Goal: Task Accomplishment & Management: Complete application form

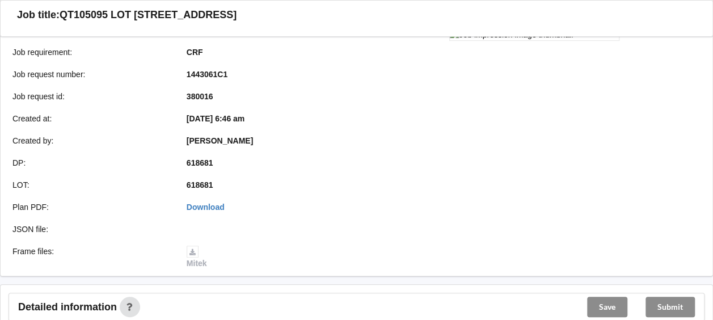
scroll to position [154, 0]
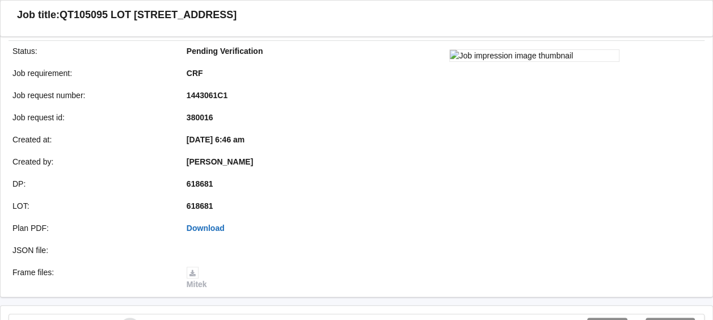
click at [212, 229] on link "Download" at bounding box center [206, 228] width 38 height 9
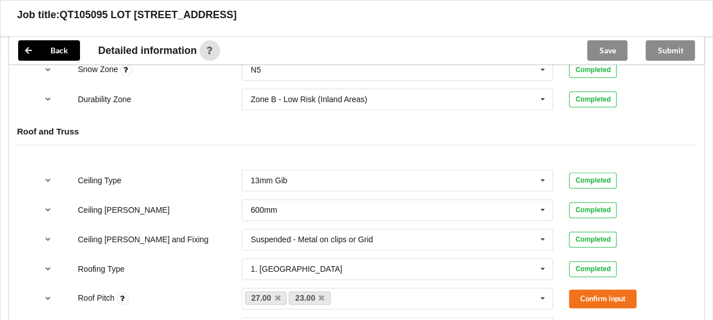
scroll to position [621, 0]
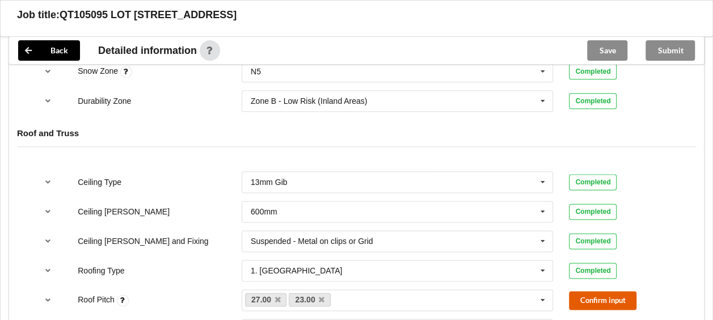
click at [594, 300] on button "Confirm input" at bounding box center [603, 300] width 68 height 19
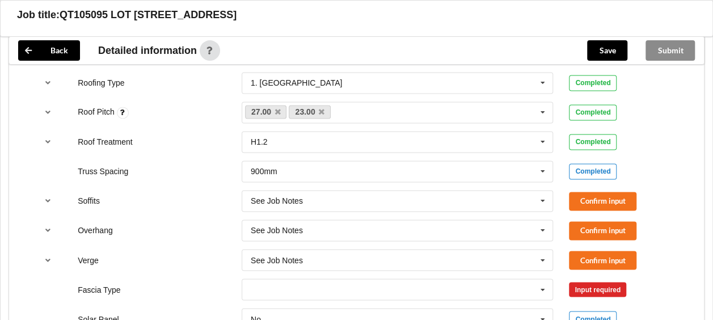
scroll to position [814, 0]
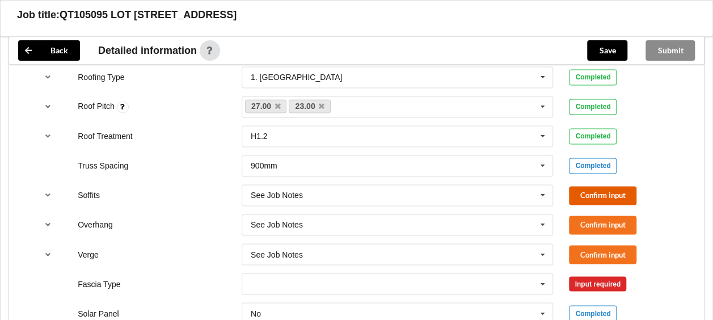
click at [612, 195] on button "Confirm input" at bounding box center [603, 195] width 68 height 19
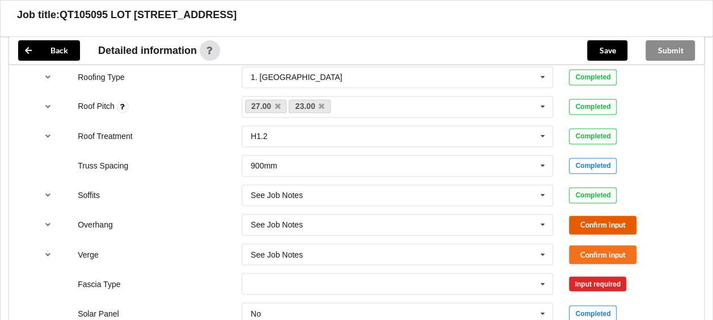
click at [611, 226] on button "Confirm input" at bounding box center [603, 225] width 68 height 19
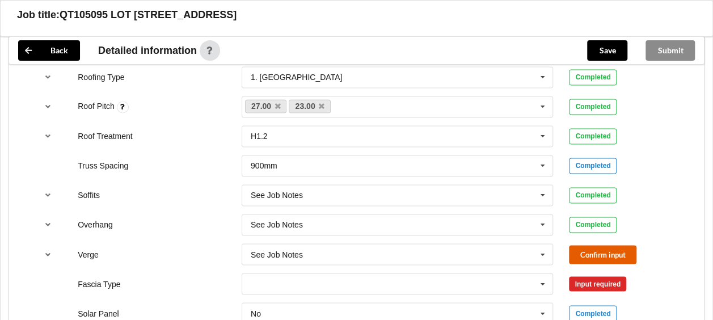
click at [609, 254] on button "Confirm input" at bounding box center [603, 254] width 68 height 19
click at [542, 281] on icon at bounding box center [543, 283] width 17 height 21
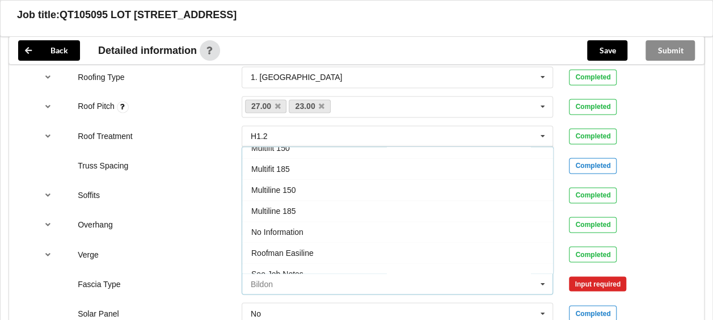
scroll to position [305, 0]
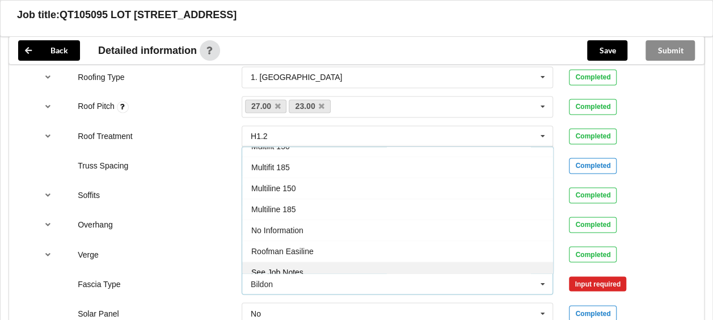
click at [478, 262] on div "See Job Notes" at bounding box center [397, 272] width 311 height 21
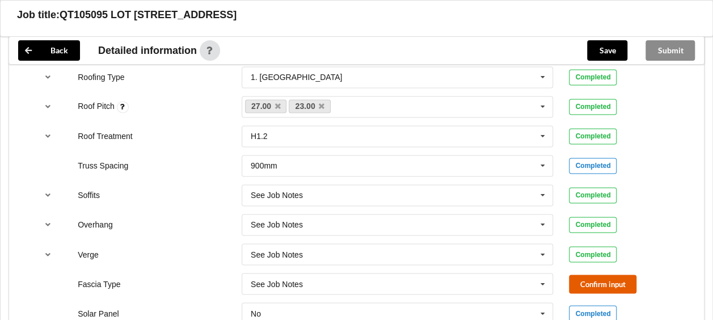
click at [613, 280] on button "Confirm input" at bounding box center [603, 284] width 68 height 19
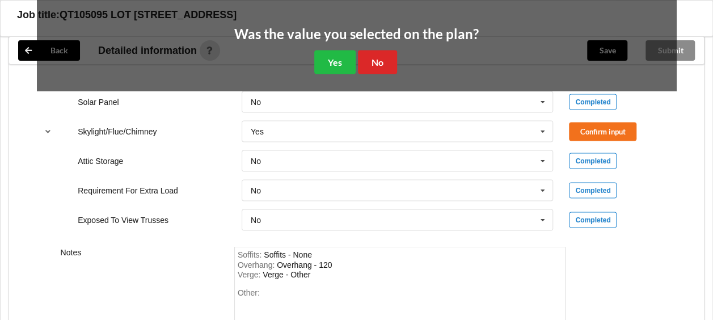
scroll to position [1100, 0]
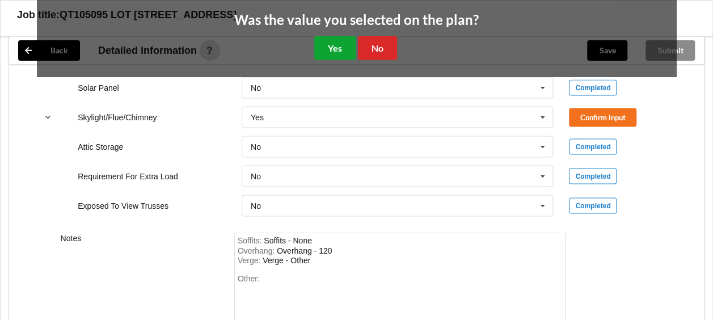
click at [338, 48] on button "Yes" at bounding box center [334, 47] width 41 height 23
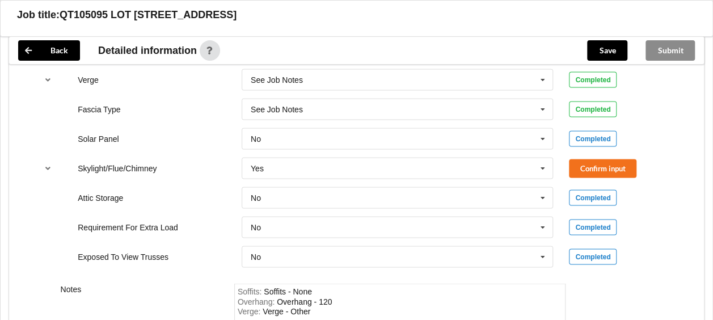
scroll to position [987, 0]
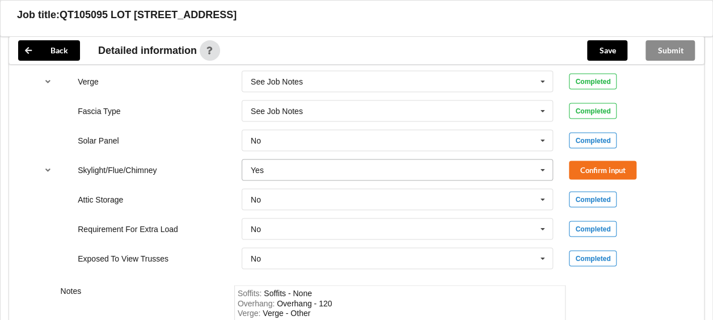
click at [541, 166] on icon at bounding box center [543, 169] width 17 height 21
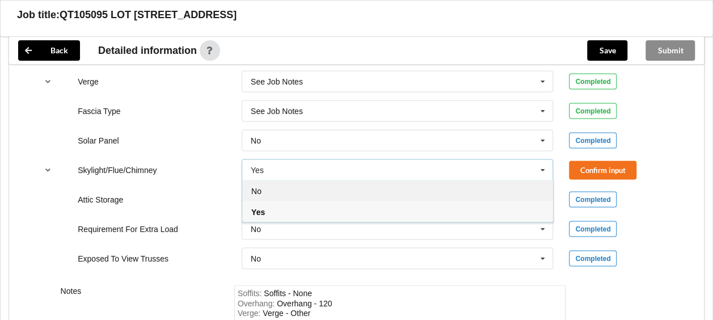
click at [472, 189] on div "No" at bounding box center [397, 190] width 311 height 21
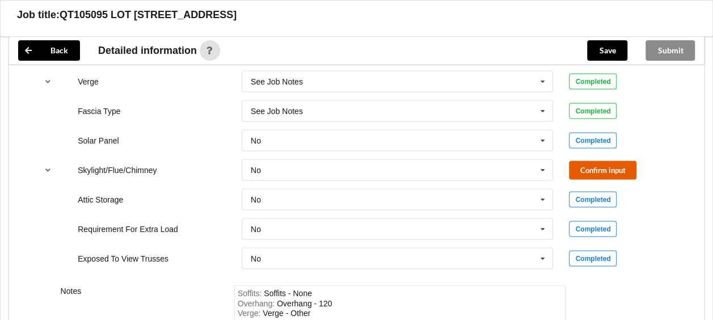
click at [612, 161] on button "Confirm input" at bounding box center [603, 170] width 68 height 19
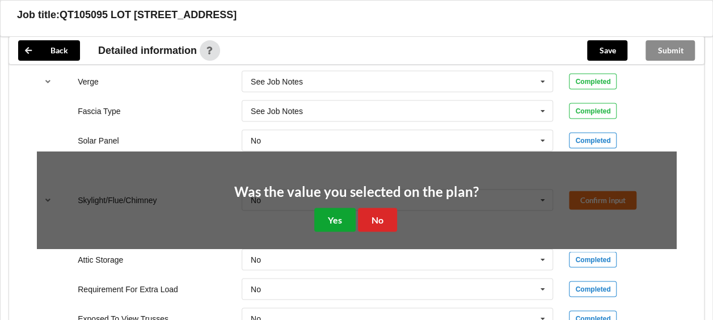
click at [334, 218] on button "Yes" at bounding box center [334, 219] width 41 height 23
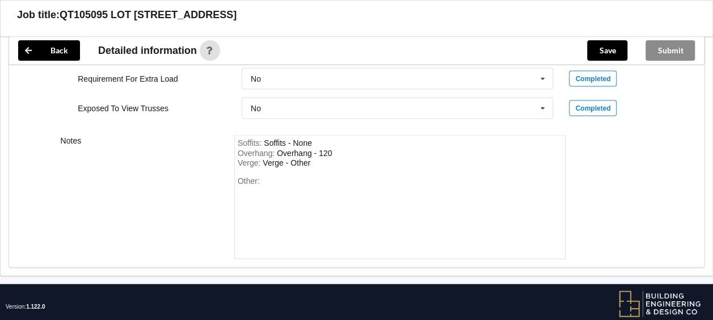
scroll to position [1139, 0]
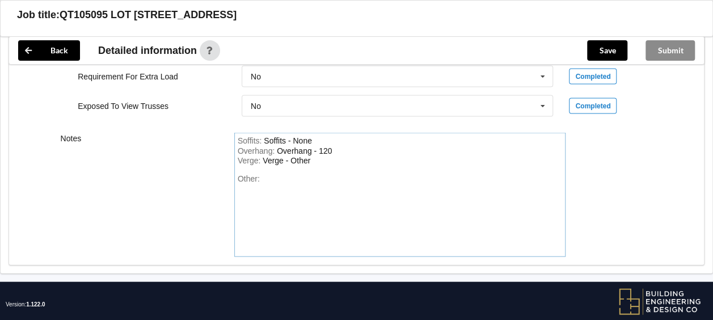
click at [370, 183] on div "Other:" at bounding box center [400, 213] width 325 height 79
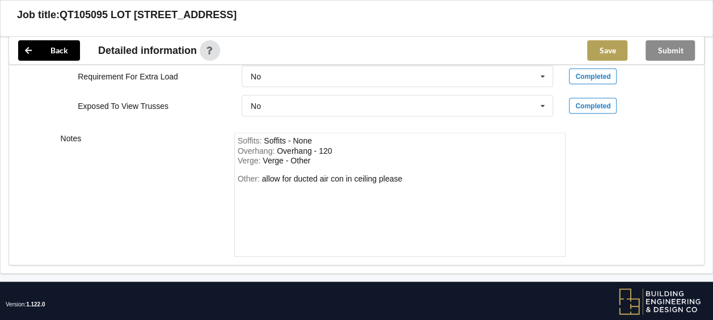
click at [607, 40] on button "Save" at bounding box center [607, 50] width 40 height 20
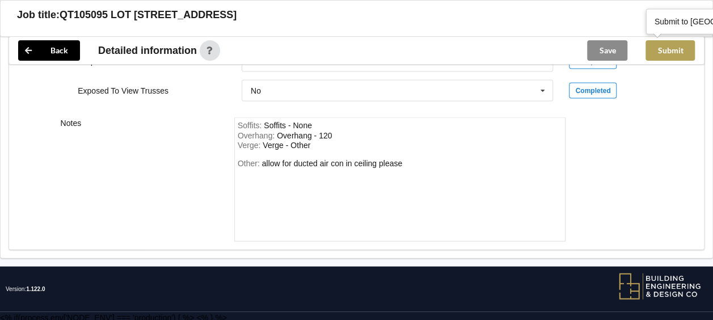
click at [667, 52] on button "Submit" at bounding box center [670, 50] width 49 height 20
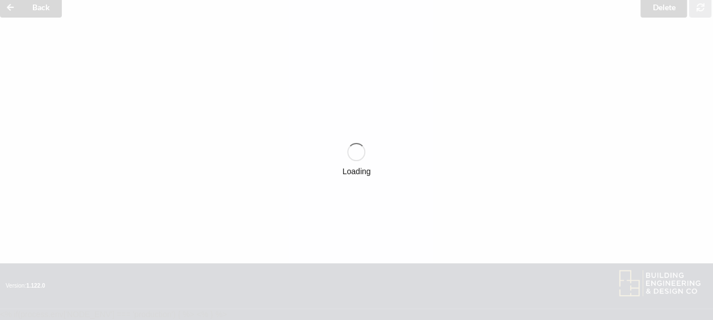
scroll to position [1102, 0]
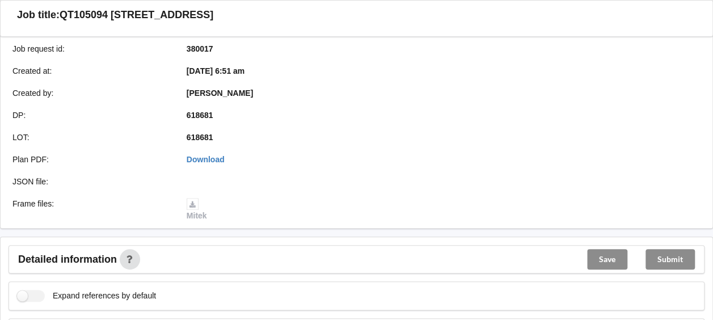
scroll to position [230, 0]
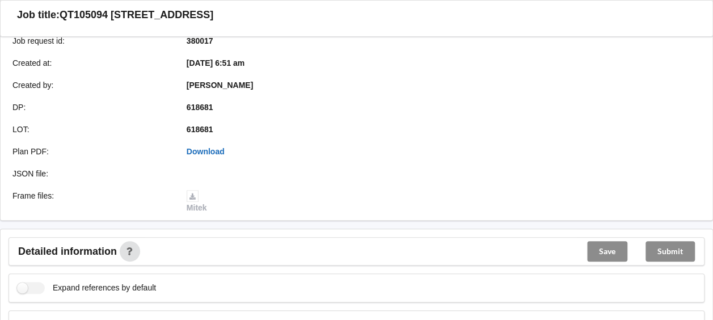
click at [209, 148] on link "Download" at bounding box center [206, 151] width 38 height 9
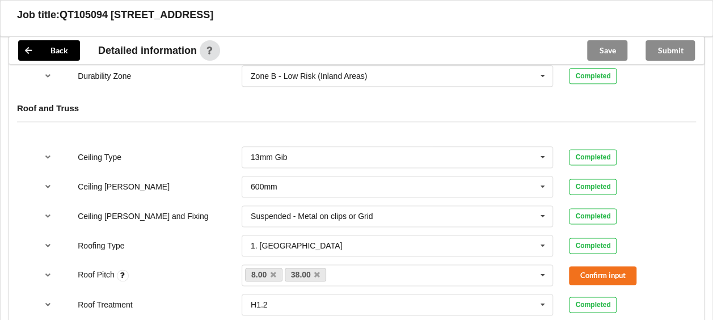
scroll to position [651, 0]
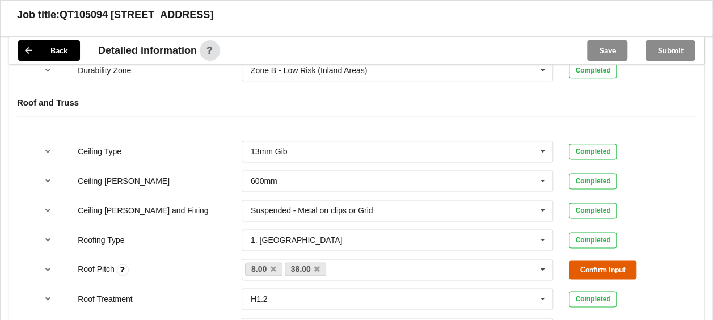
click at [624, 263] on button "Confirm input" at bounding box center [603, 269] width 68 height 19
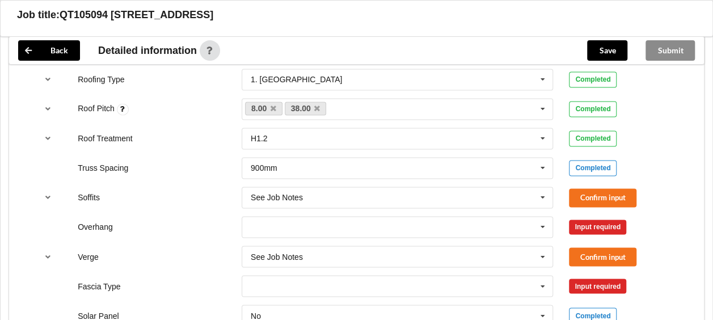
scroll to position [831, 0]
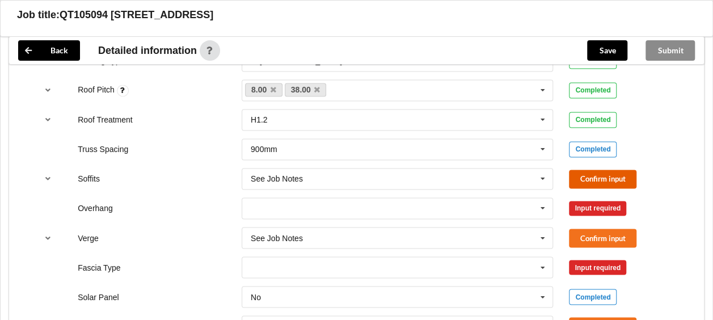
click at [603, 174] on button "Confirm input" at bounding box center [603, 179] width 68 height 19
click at [544, 205] on icon at bounding box center [543, 208] width 17 height 21
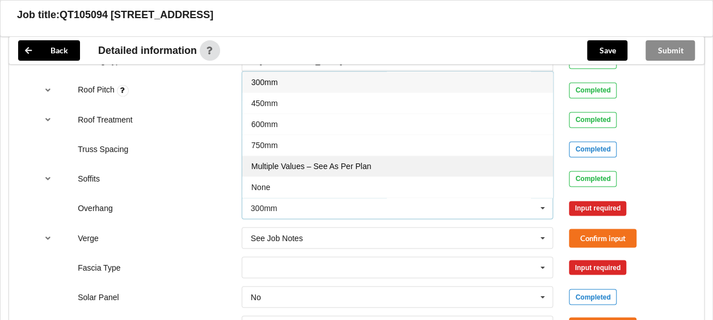
click at [505, 165] on div "Multiple Values – See As Per Plan" at bounding box center [397, 165] width 311 height 21
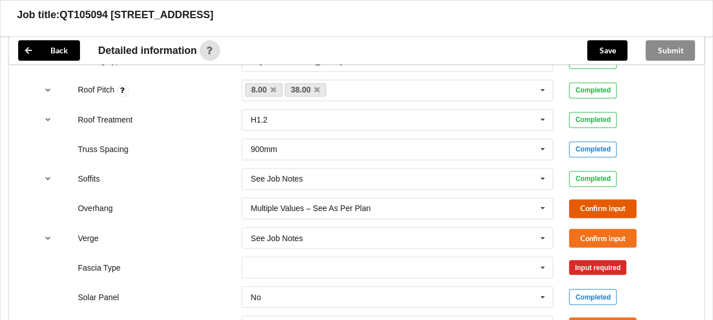
click at [589, 202] on button "Confirm input" at bounding box center [603, 208] width 68 height 19
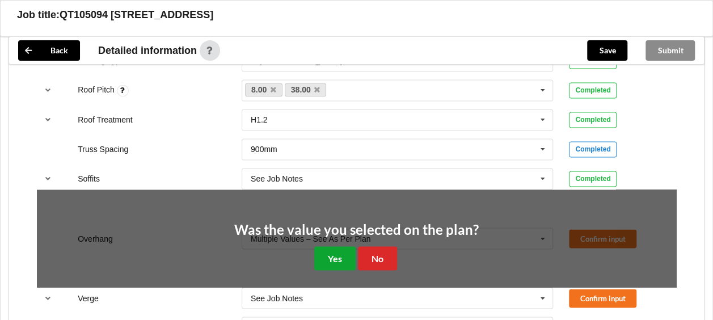
click at [341, 252] on button "Yes" at bounding box center [334, 257] width 41 height 23
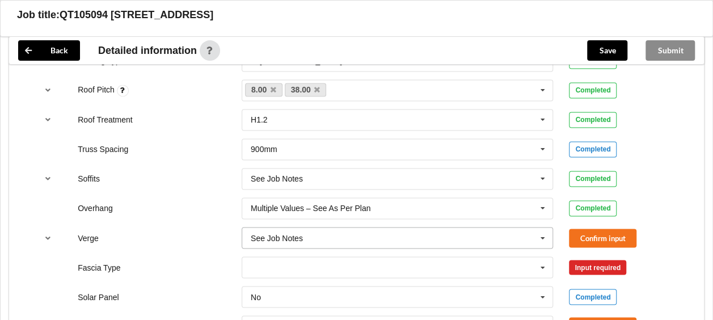
click at [543, 241] on icon at bounding box center [543, 238] width 17 height 21
click at [619, 232] on button "Confirm input" at bounding box center [603, 238] width 68 height 19
click at [548, 269] on icon at bounding box center [543, 267] width 17 height 21
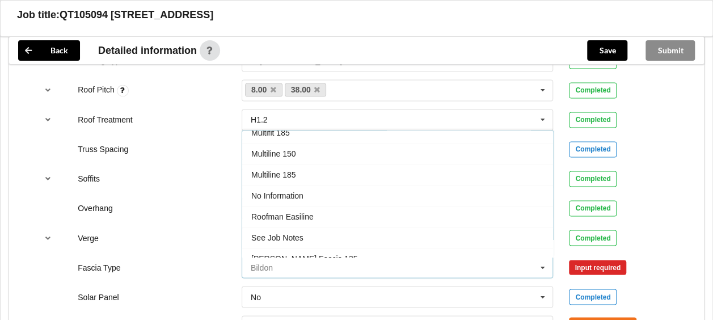
scroll to position [327, 0]
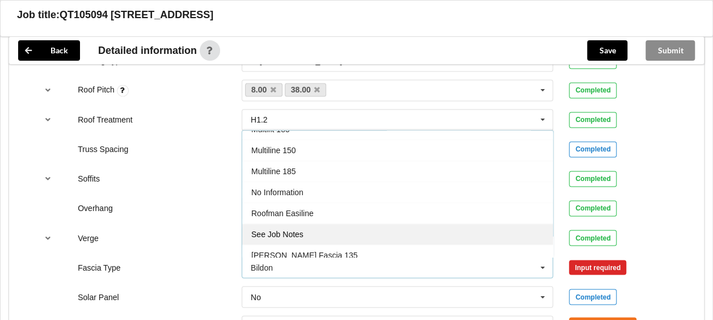
click at [462, 224] on div "See Job Notes" at bounding box center [397, 234] width 311 height 21
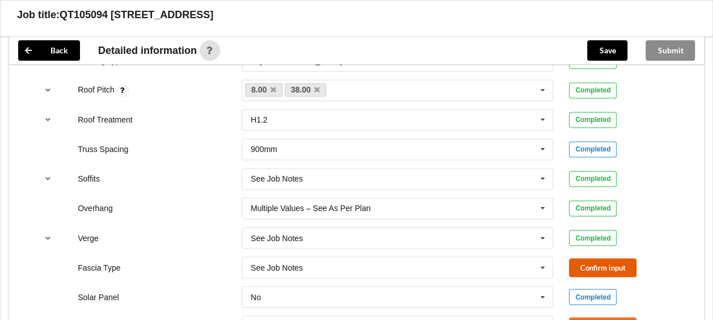
click at [619, 259] on button "Confirm input" at bounding box center [603, 267] width 68 height 19
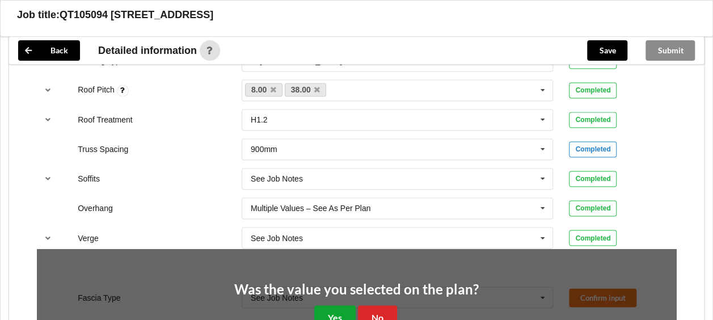
click at [343, 308] on button "Yes" at bounding box center [334, 316] width 41 height 23
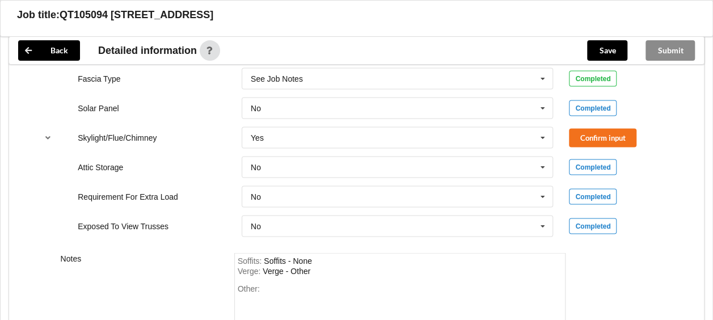
scroll to position [1061, 0]
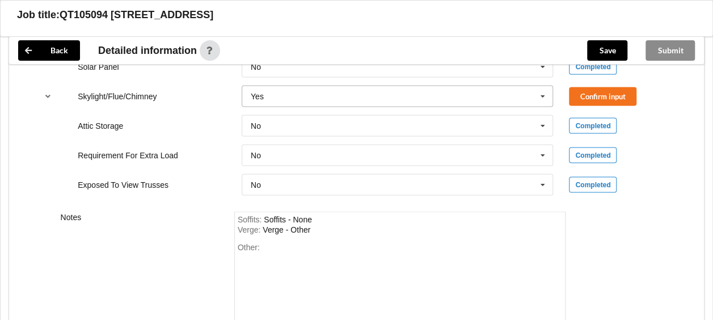
click at [545, 94] on icon at bounding box center [543, 96] width 17 height 21
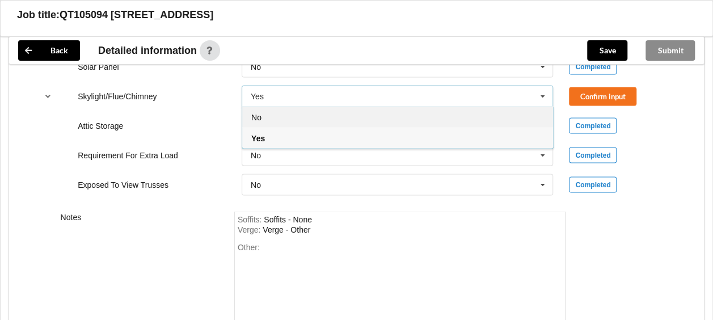
click at [474, 118] on div "No" at bounding box center [397, 116] width 311 height 21
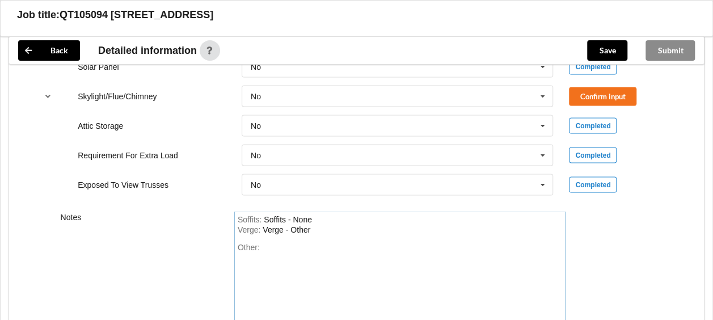
click at [329, 243] on div "Other:" at bounding box center [400, 281] width 325 height 79
click at [592, 96] on button "Confirm input" at bounding box center [603, 96] width 68 height 19
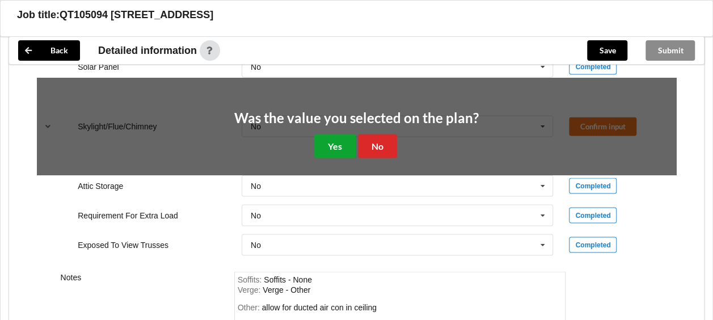
click at [336, 152] on button "Yes" at bounding box center [334, 145] width 41 height 23
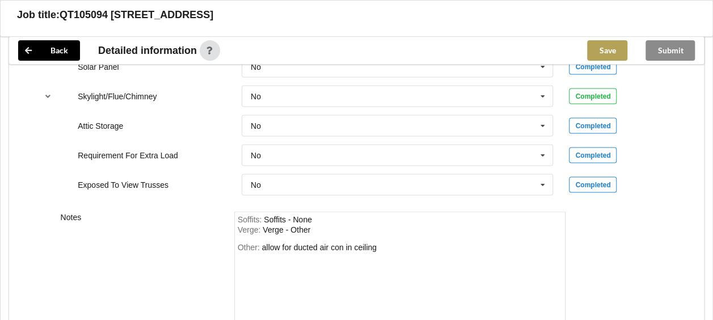
click at [611, 48] on button "Save" at bounding box center [607, 50] width 40 height 20
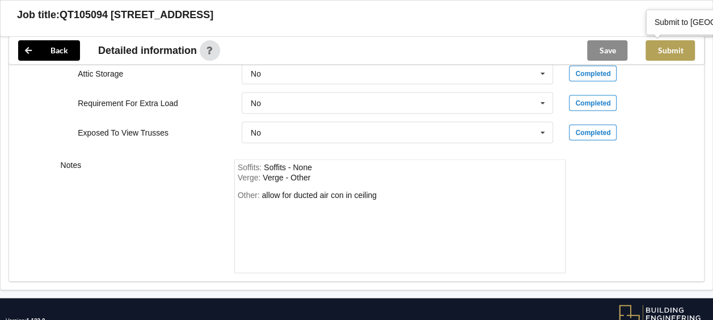
click at [674, 46] on button "Submit" at bounding box center [670, 50] width 49 height 20
